Goal: Obtain resource: Download file/media

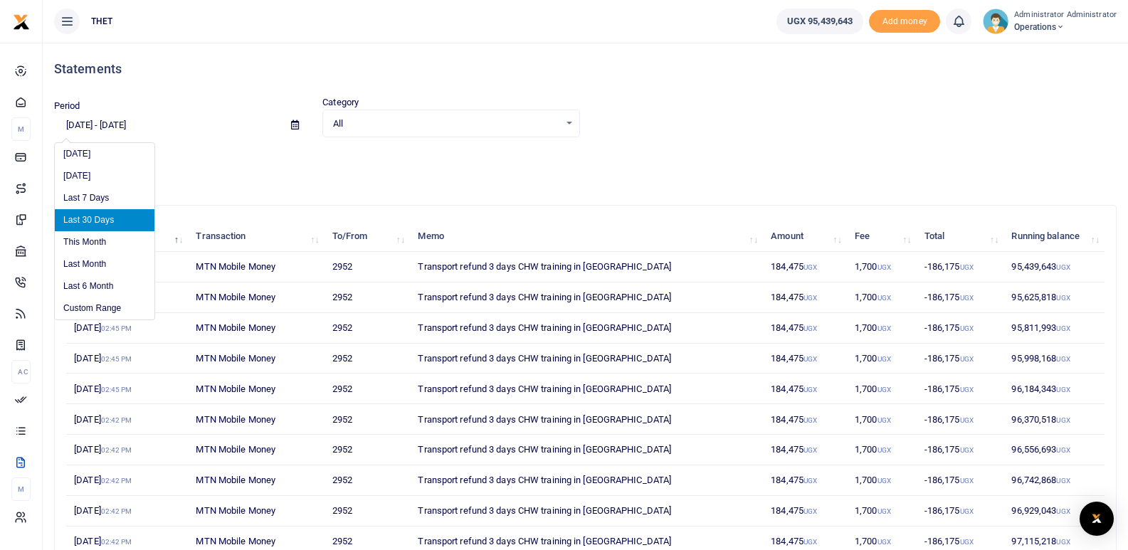
click at [82, 124] on input "[DATE] - [DATE]" at bounding box center [167, 125] width 226 height 24
click at [95, 307] on li "Custom Range" at bounding box center [105, 308] width 100 height 22
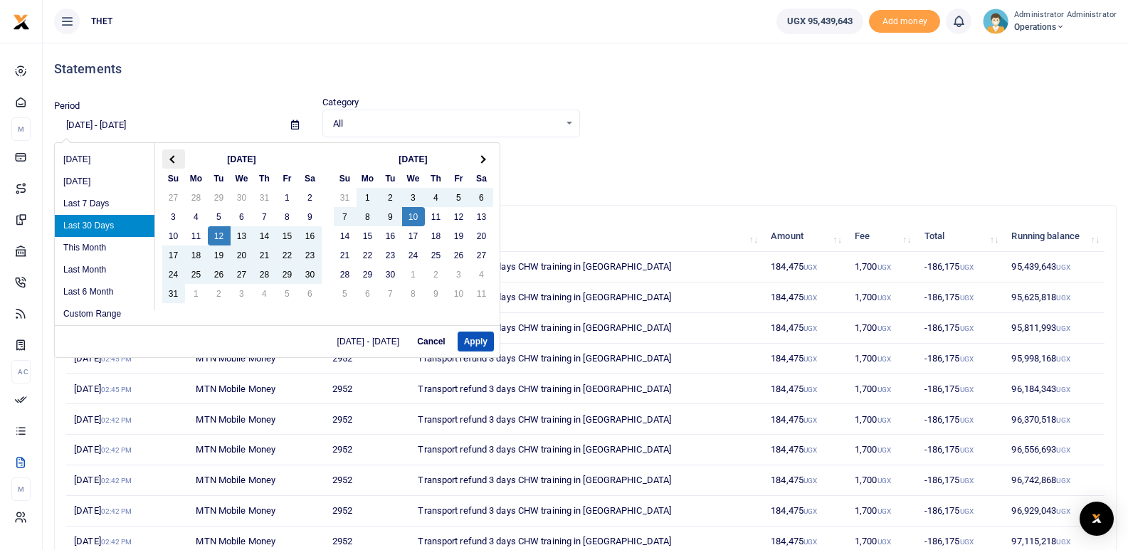
click at [174, 159] on span at bounding box center [173, 159] width 8 height 8
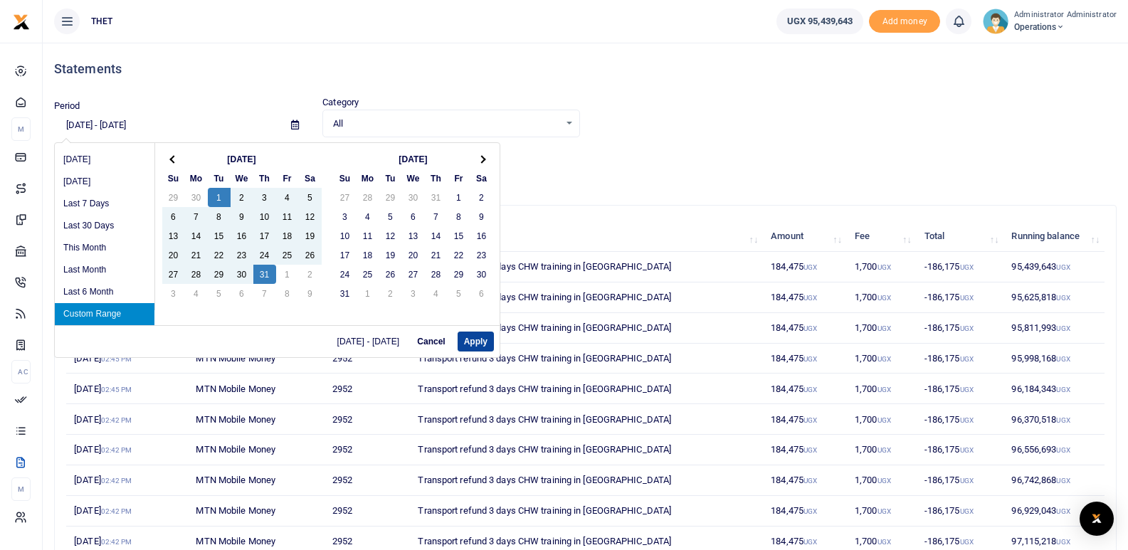
click at [477, 342] on button "Apply" at bounding box center [475, 342] width 36 height 20
type input "07/01/2025 - 07/31/2025"
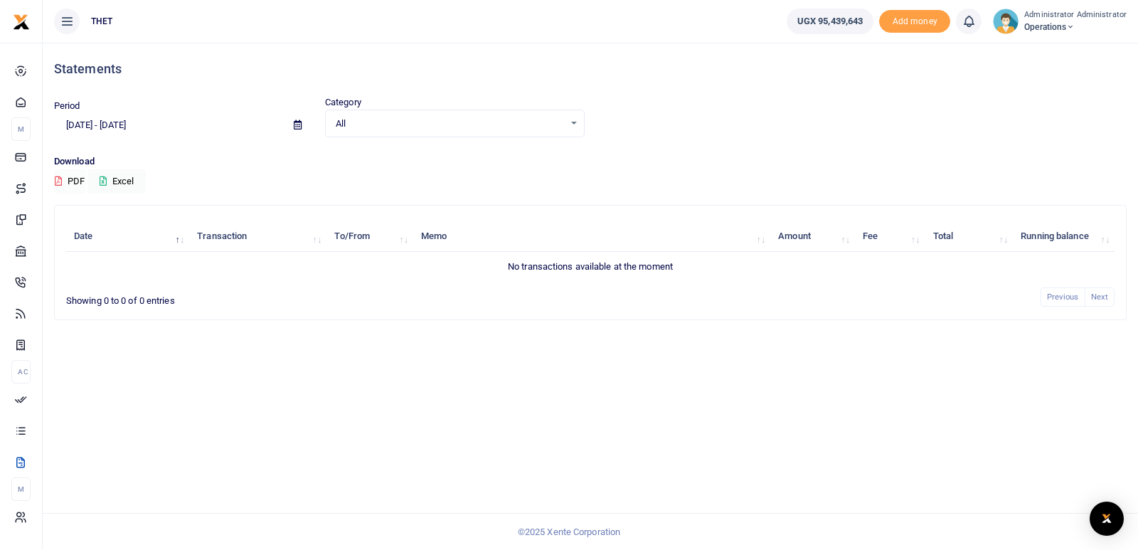
click at [78, 180] on button "PDF" at bounding box center [69, 181] width 31 height 24
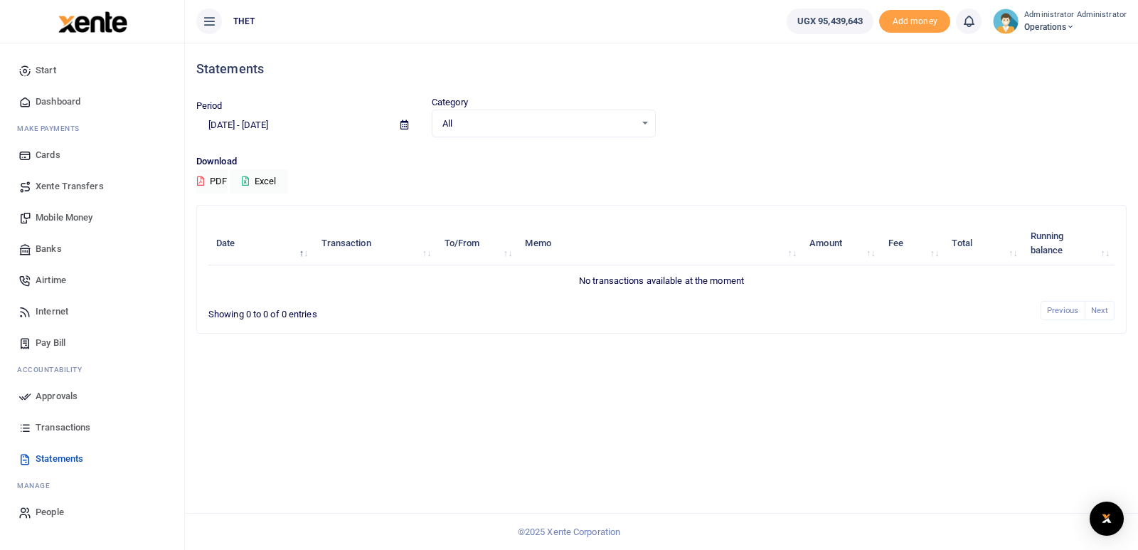
click at [406, 427] on div "Statements Period 07/01/2025 - 07/31/2025 Category All Select an option... All …" at bounding box center [661, 296] width 953 height 507
click at [245, 462] on div "Statements Period 07/01/2025 - 07/31/2025 Category All Select an option... All …" at bounding box center [661, 296] width 953 height 507
click at [50, 97] on span "Dashboard" at bounding box center [58, 102] width 45 height 14
click at [61, 99] on span "Dashboard" at bounding box center [58, 102] width 45 height 14
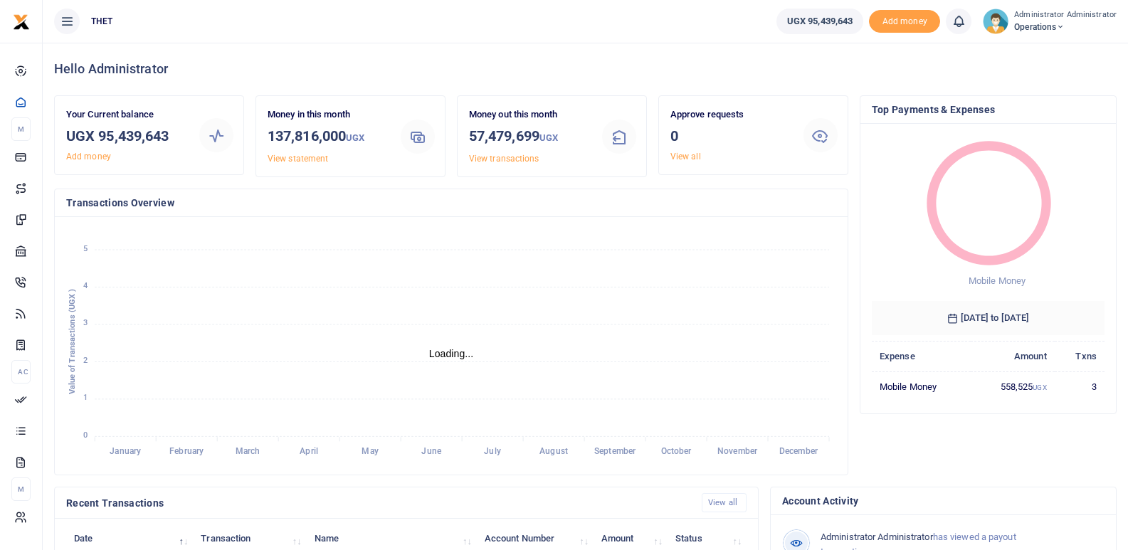
scroll to position [11, 11]
click at [557, 450] on tspan "August" at bounding box center [553, 452] width 28 height 10
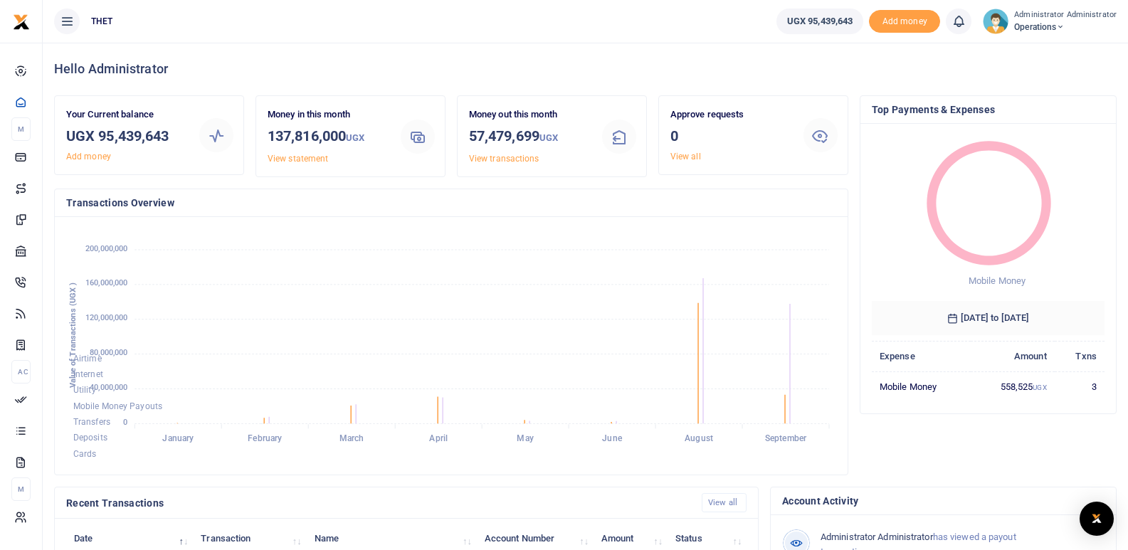
click at [695, 436] on tspan "August" at bounding box center [698, 439] width 28 height 10
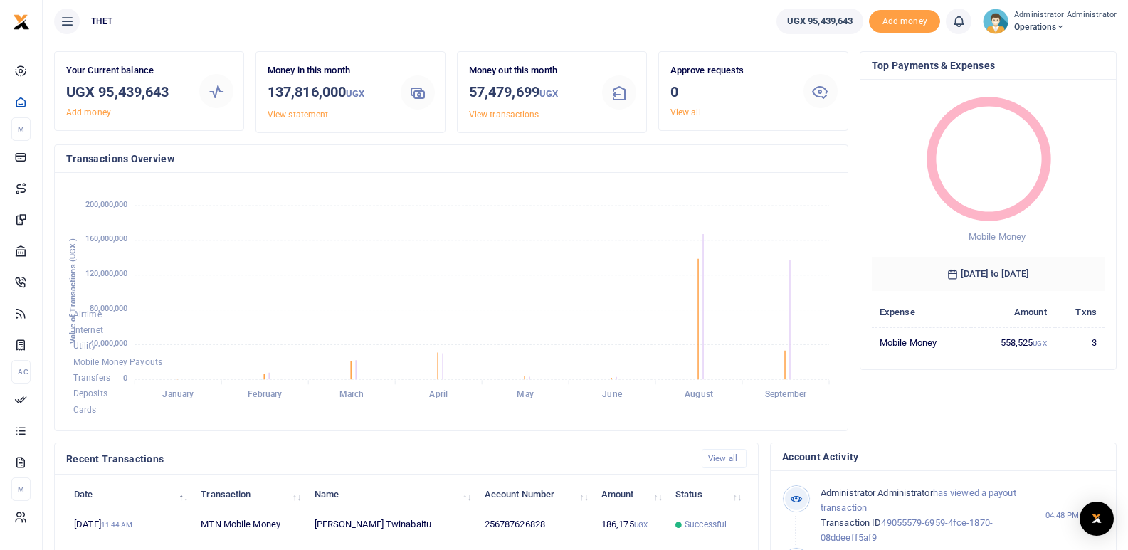
scroll to position [41, 0]
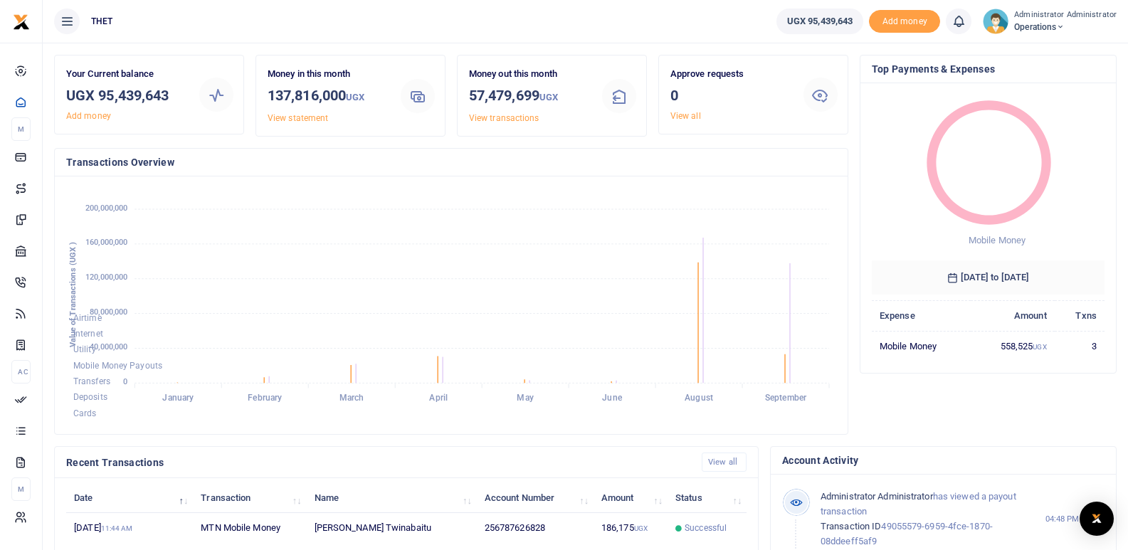
click at [699, 398] on tspan "August" at bounding box center [698, 398] width 28 height 10
click at [504, 118] on link "View transactions" at bounding box center [504, 118] width 70 height 10
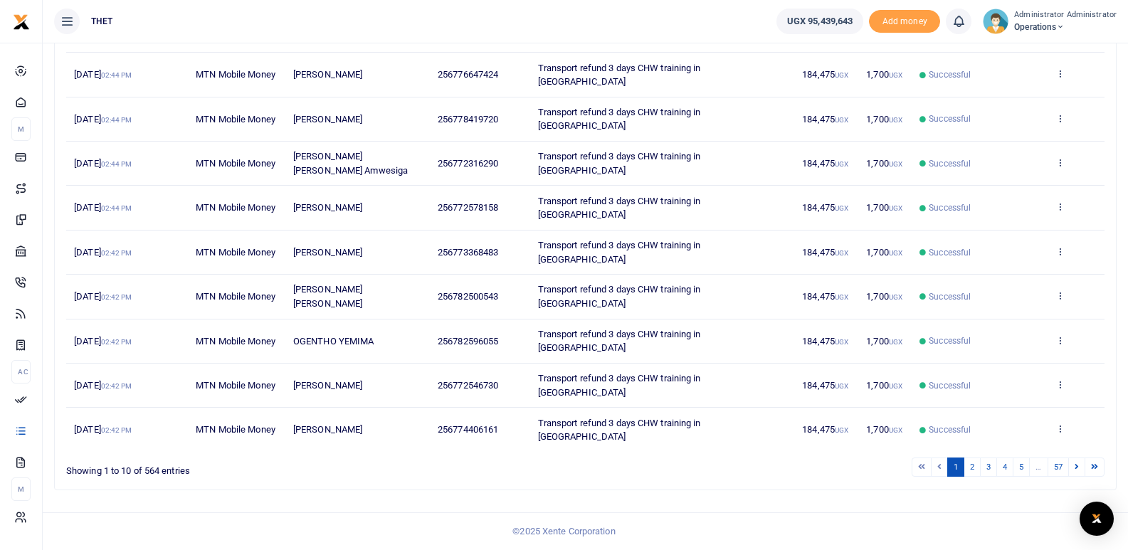
scroll to position [257, 0]
click at [985, 466] on link "3" at bounding box center [988, 466] width 17 height 19
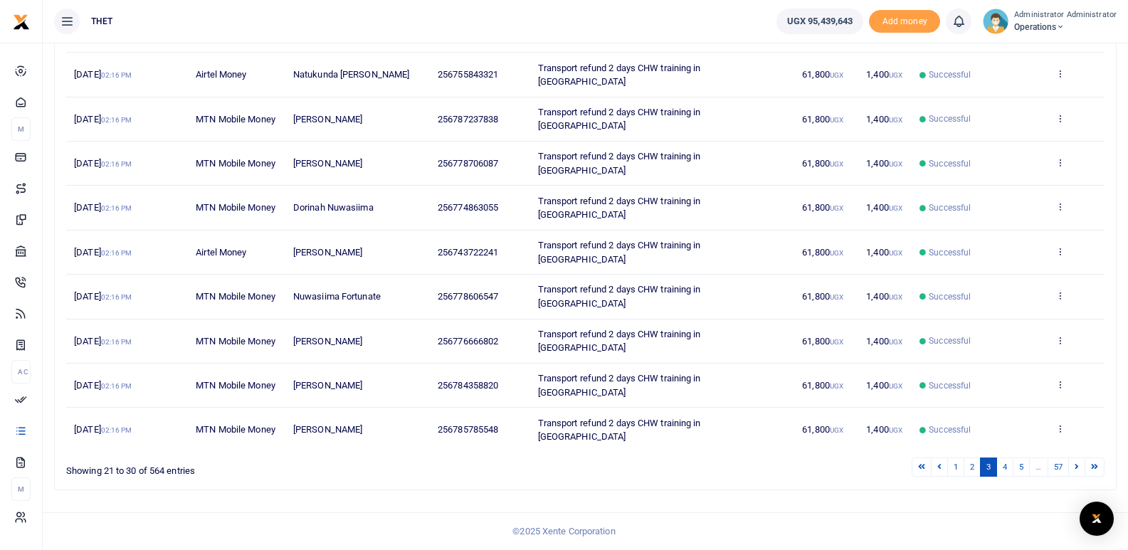
scroll to position [229, 0]
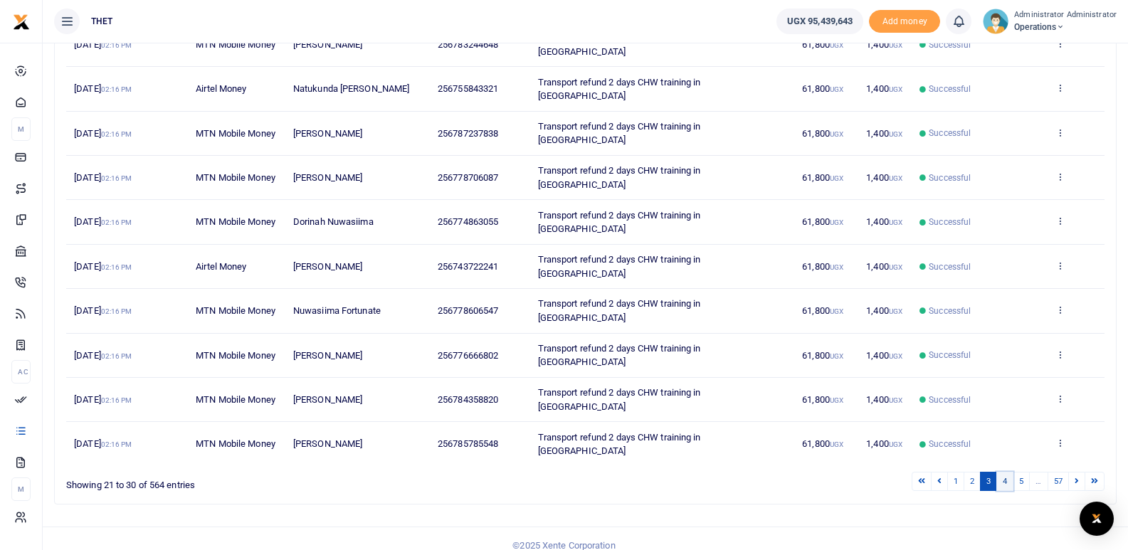
click at [1006, 472] on link "4" at bounding box center [1004, 481] width 17 height 19
click at [1020, 472] on link "5" at bounding box center [1020, 481] width 17 height 19
click at [1074, 482] on icon at bounding box center [1076, 481] width 4 height 8
click at [1074, 470] on div "Date Transaction Name Account Number Memo Amount Fees Status Action 10th Sep 20…" at bounding box center [585, 229] width 1038 height 482
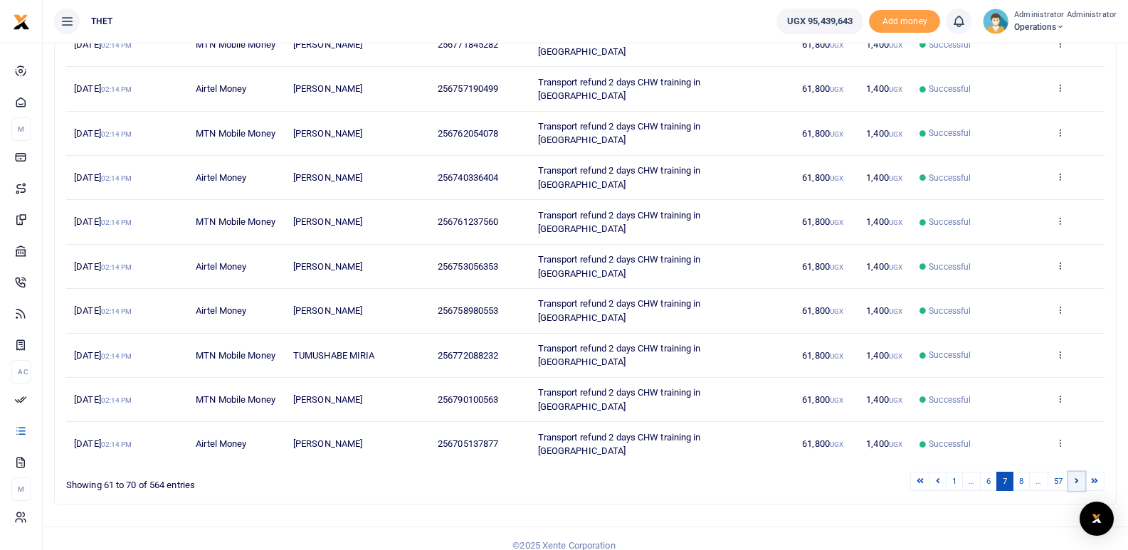
click at [1075, 485] on icon at bounding box center [1076, 481] width 4 height 8
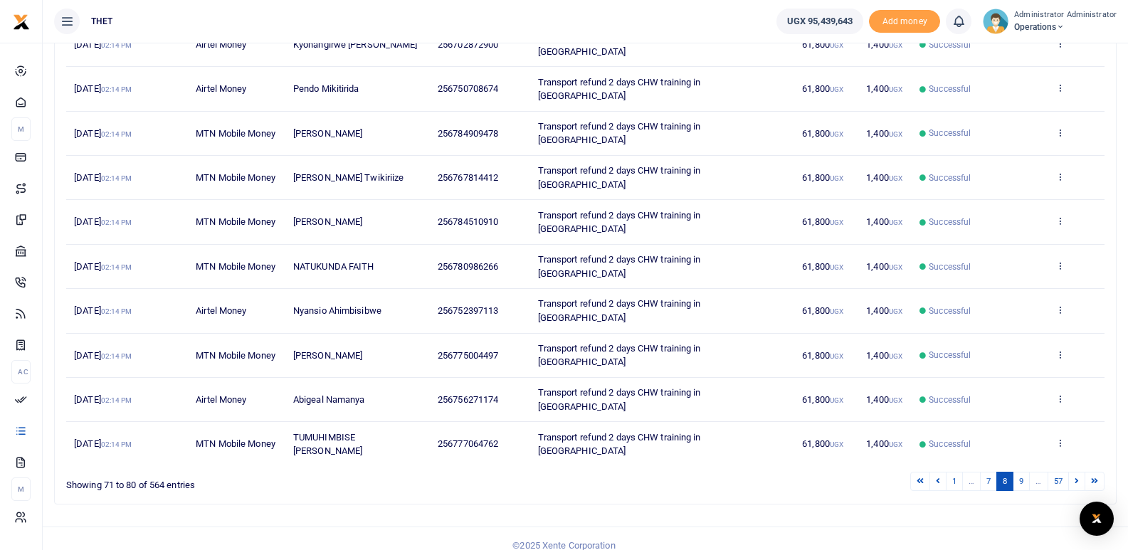
click at [1075, 485] on icon at bounding box center [1076, 481] width 4 height 8
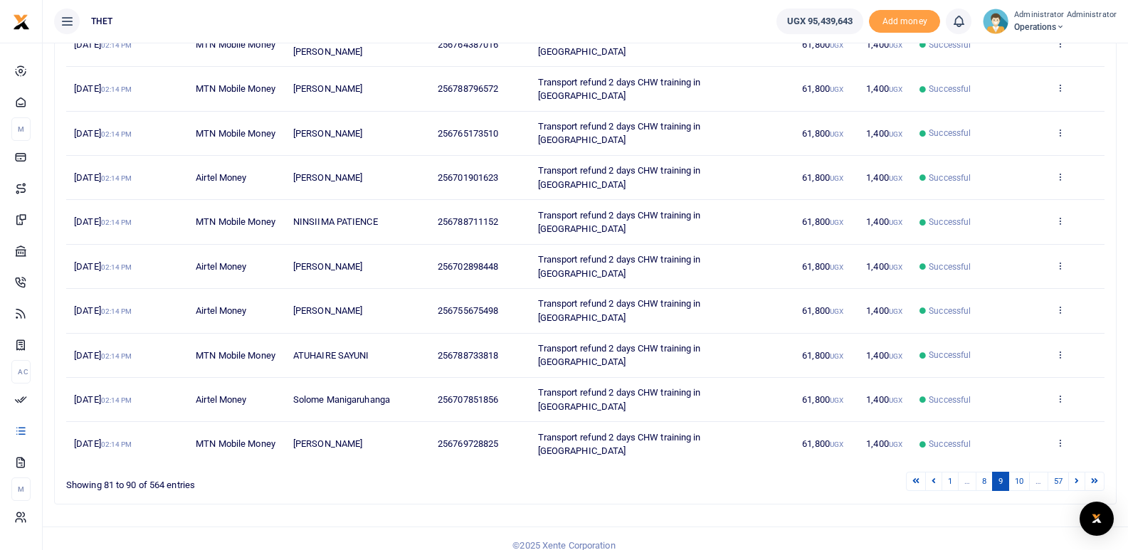
click at [1075, 485] on icon at bounding box center [1076, 481] width 4 height 8
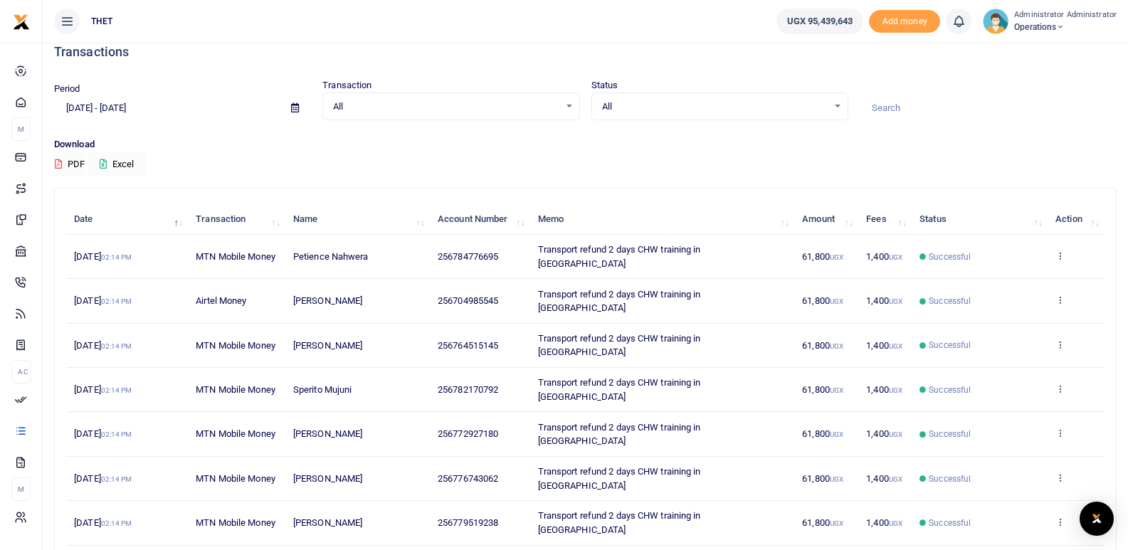
scroll to position [11, 0]
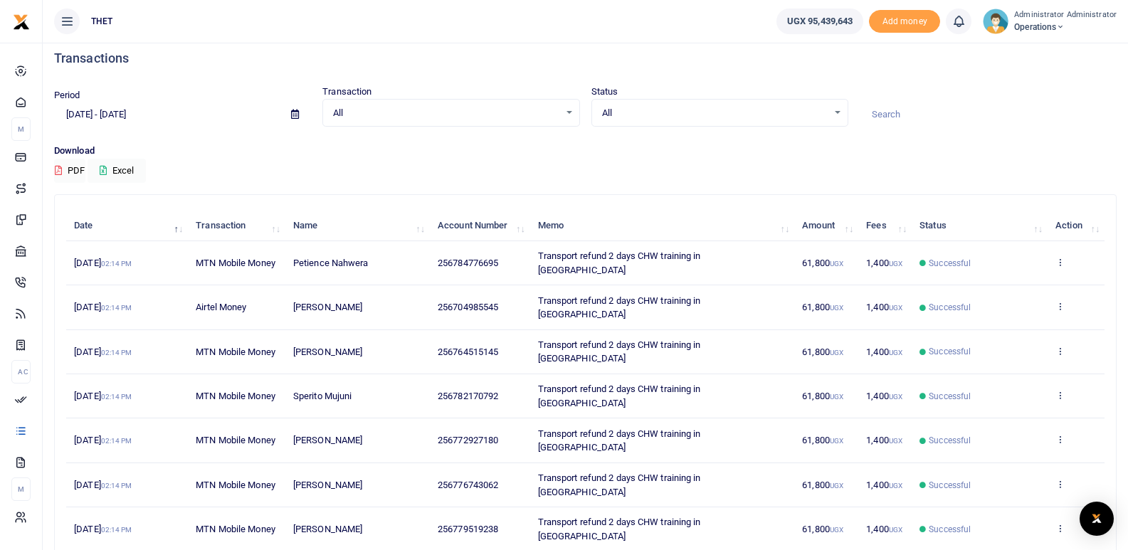
click at [127, 112] on input "[DATE] - [DATE]" at bounding box center [167, 114] width 226 height 24
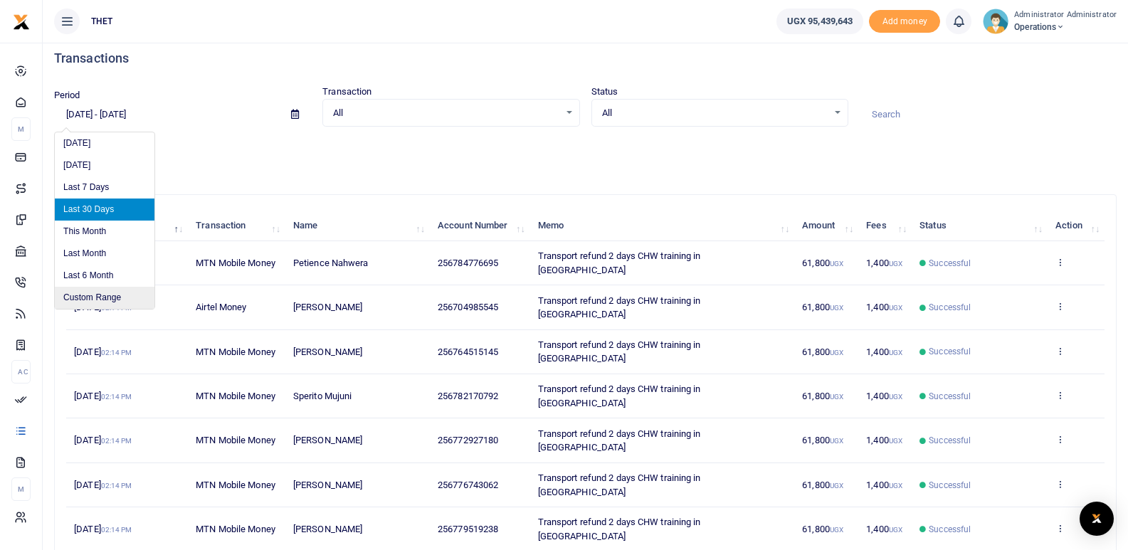
click at [85, 294] on li "Custom Range" at bounding box center [105, 298] width 100 height 22
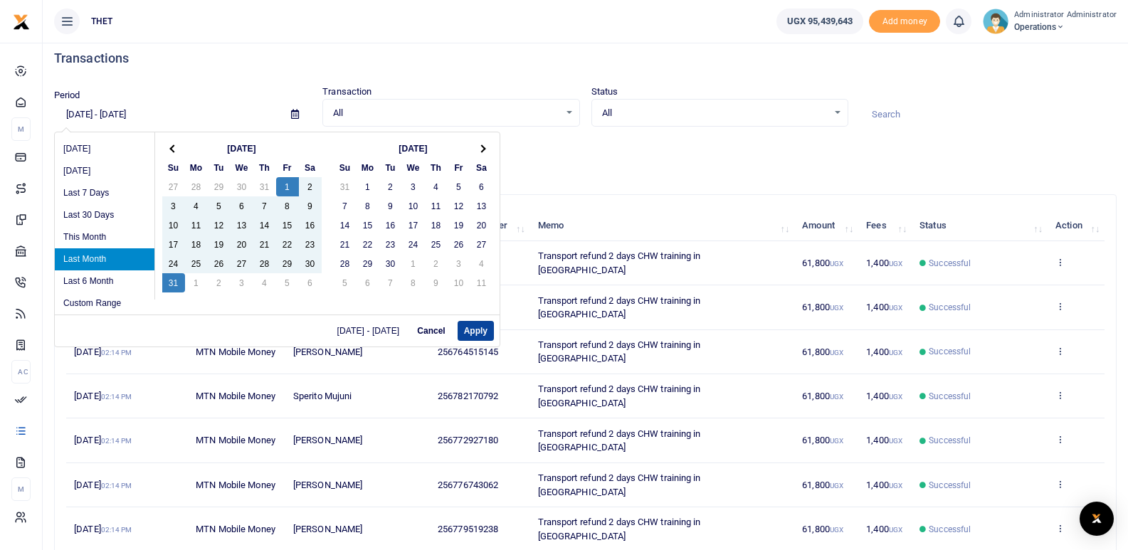
click at [479, 337] on button "Apply" at bounding box center [475, 331] width 36 height 20
type input "08/01/2025 - 08/31/2025"
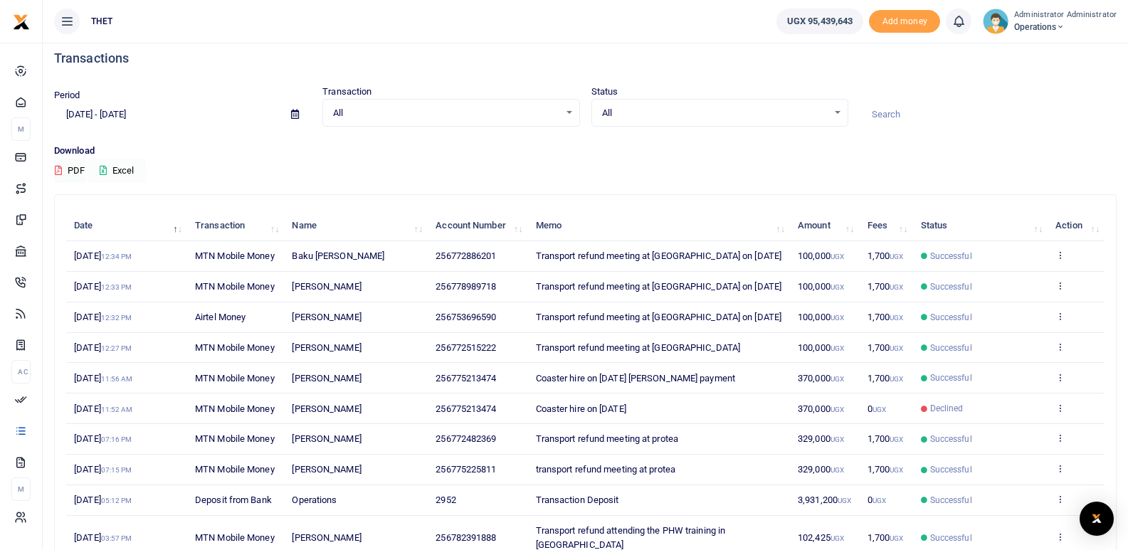
click at [126, 169] on button "Excel" at bounding box center [117, 171] width 58 height 24
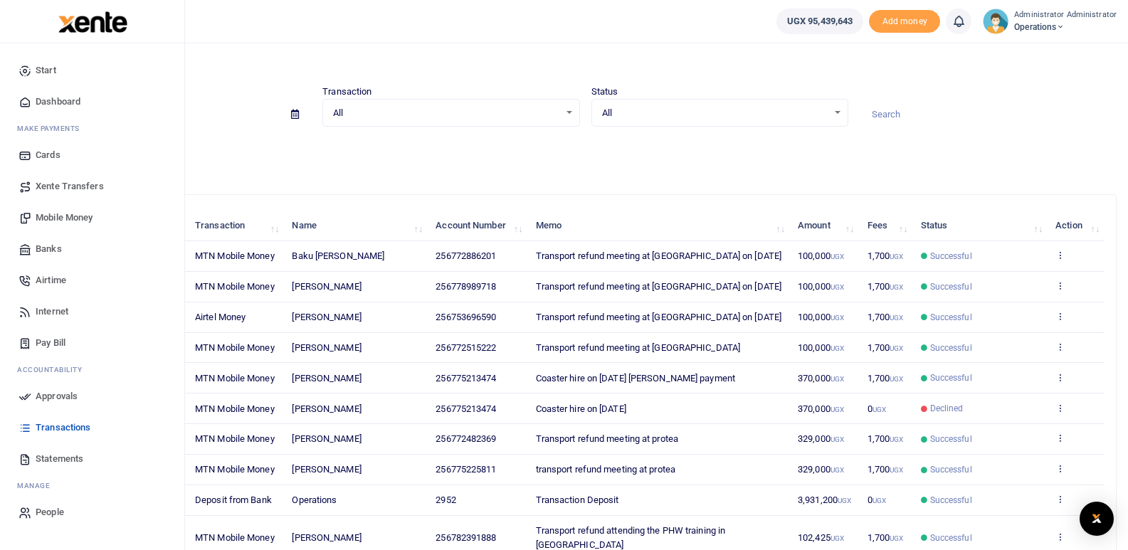
click at [60, 464] on span "Statements" at bounding box center [60, 459] width 48 height 14
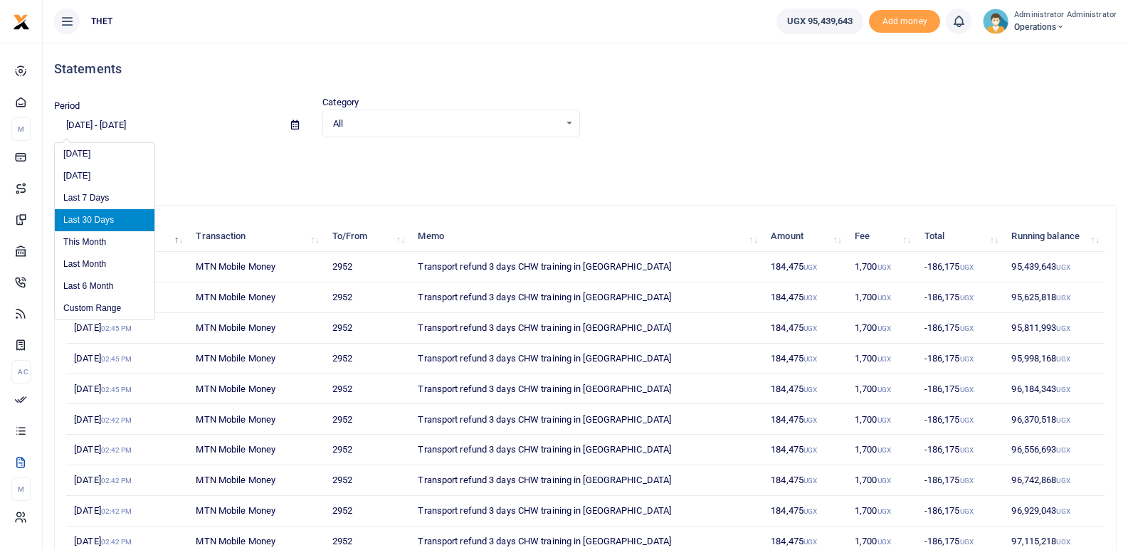
click at [102, 125] on input "08/12/2025 - 09/10/2025" at bounding box center [167, 125] width 226 height 24
click at [88, 312] on li "Custom Range" at bounding box center [105, 308] width 100 height 22
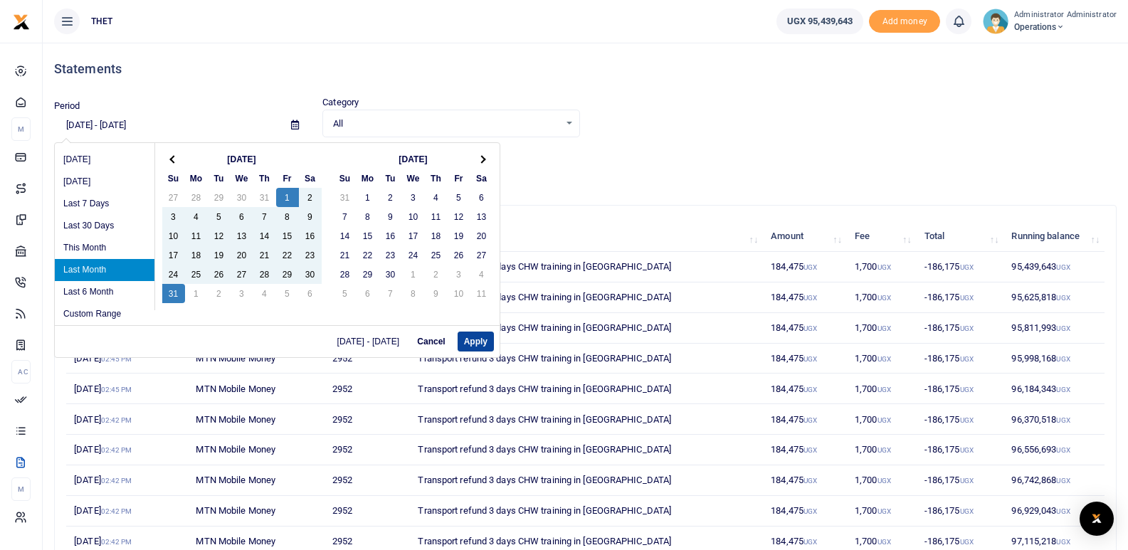
click at [484, 343] on button "Apply" at bounding box center [475, 342] width 36 height 20
type input "08/01/2025 - 08/31/2025"
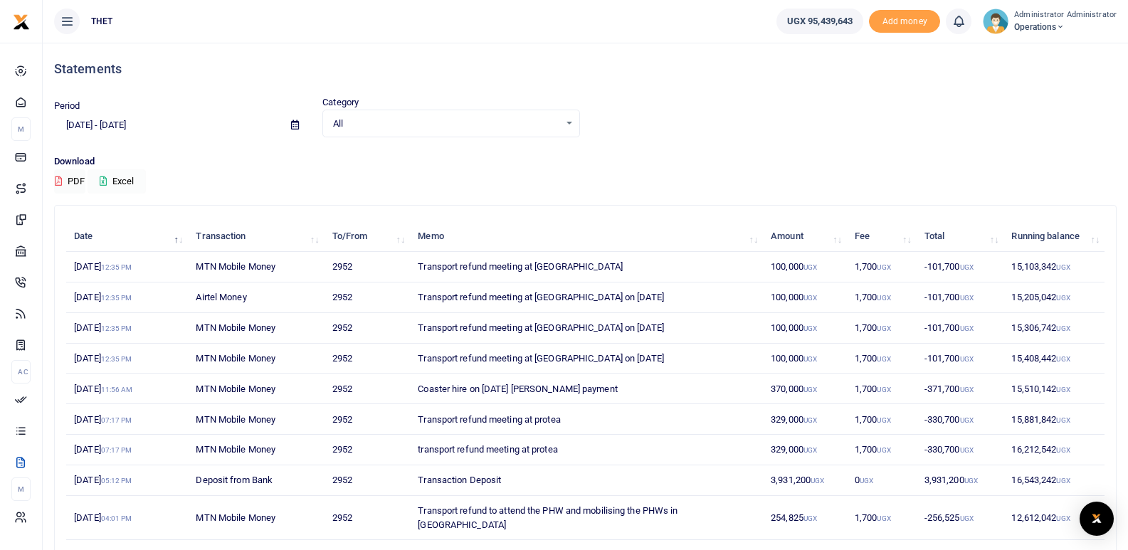
click at [127, 180] on button "Excel" at bounding box center [117, 181] width 58 height 24
